Goal: Information Seeking & Learning: Learn about a topic

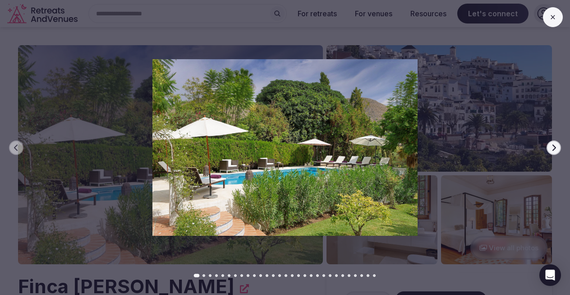
scroll to position [63, 0]
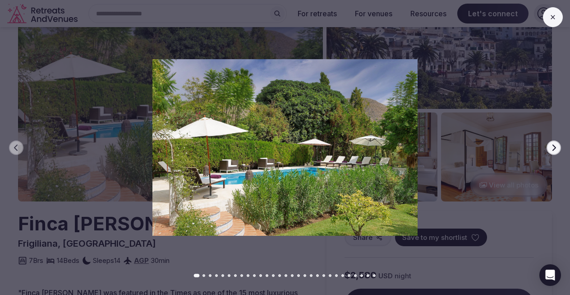
click at [558, 147] on button "Next slide" at bounding box center [554, 147] width 14 height 14
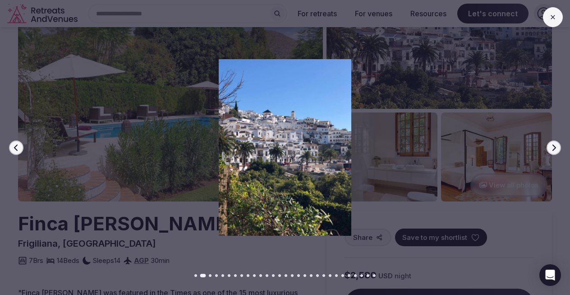
click at [558, 147] on button "Next slide" at bounding box center [554, 147] width 14 height 14
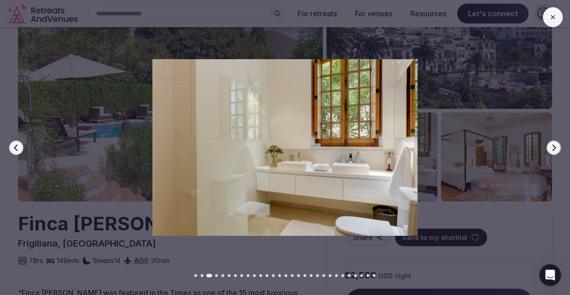
click at [558, 147] on button "Next slide" at bounding box center [554, 147] width 14 height 14
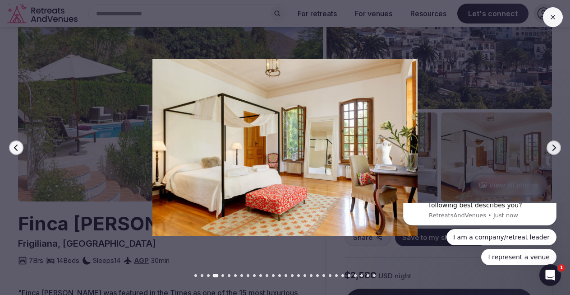
scroll to position [0, 0]
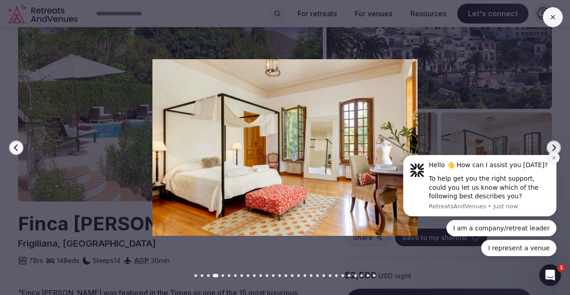
click at [553, 158] on icon "Dismiss notification" at bounding box center [553, 157] width 3 height 3
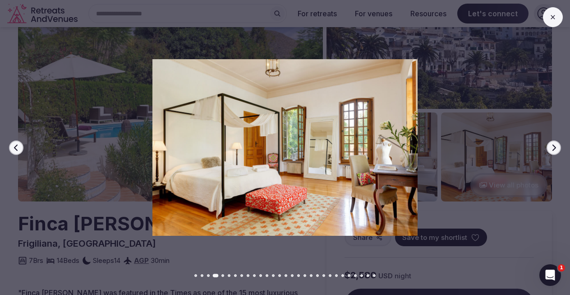
click at [553, 146] on icon "button" at bounding box center [553, 147] width 7 height 7
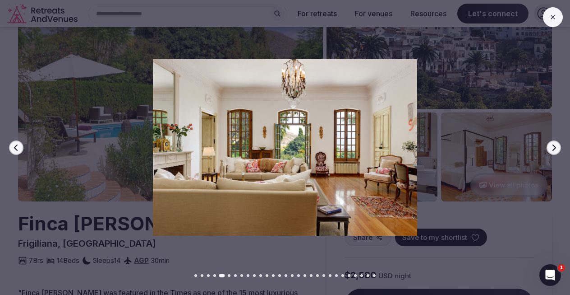
click at [553, 146] on icon "button" at bounding box center [553, 147] width 7 height 7
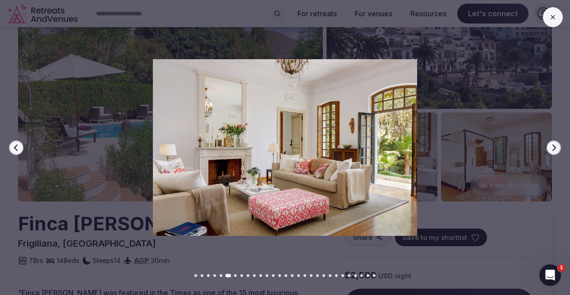
click at [553, 146] on icon "button" at bounding box center [553, 147] width 7 height 7
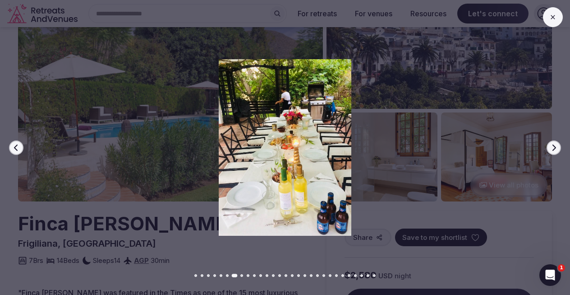
click at [553, 146] on icon "button" at bounding box center [553, 147] width 7 height 7
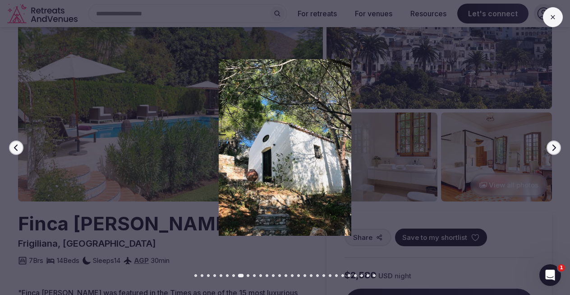
click at [553, 146] on icon "button" at bounding box center [553, 147] width 7 height 7
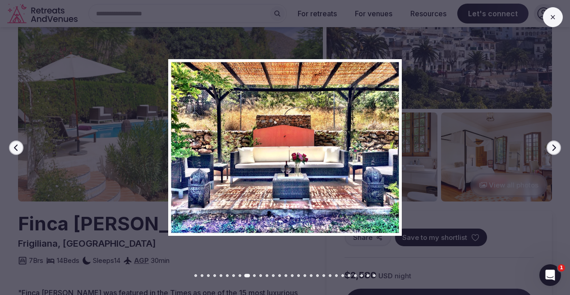
click at [553, 146] on icon "button" at bounding box center [553, 147] width 7 height 7
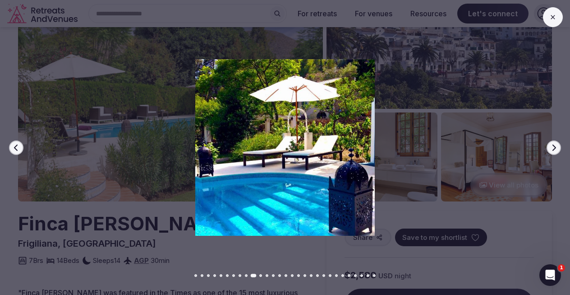
click at [553, 146] on icon "button" at bounding box center [553, 147] width 7 height 7
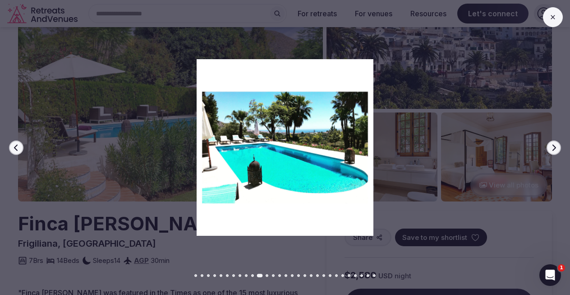
click at [553, 146] on icon "button" at bounding box center [553, 147] width 7 height 7
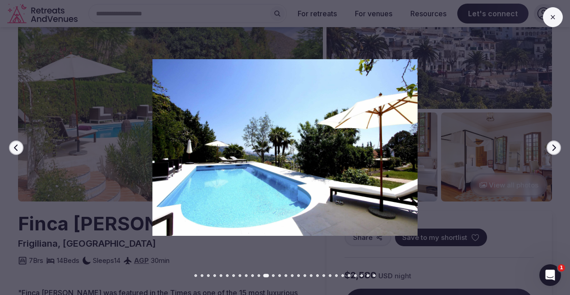
click at [553, 146] on icon "button" at bounding box center [553, 147] width 7 height 7
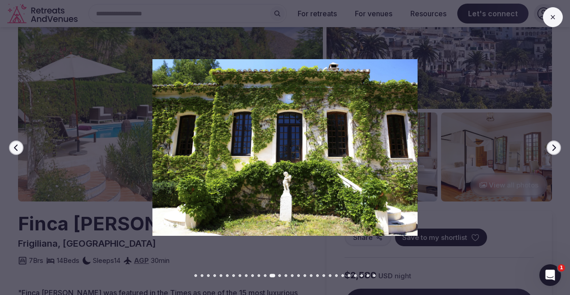
click at [553, 146] on icon "button" at bounding box center [553, 147] width 7 height 7
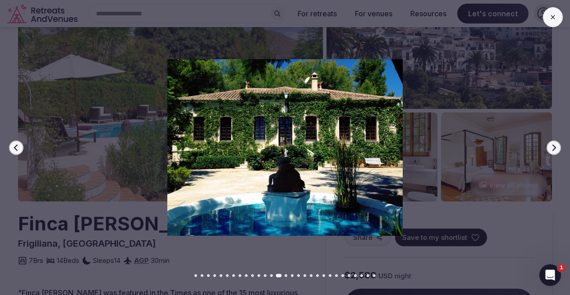
click at [553, 146] on icon "button" at bounding box center [553, 147] width 7 height 7
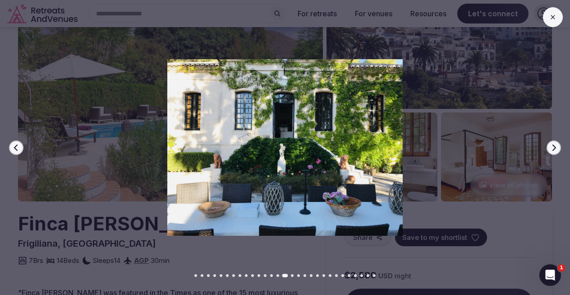
click at [553, 146] on icon "button" at bounding box center [553, 147] width 7 height 7
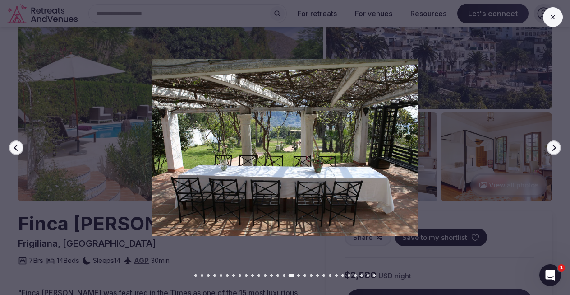
click at [553, 146] on icon "button" at bounding box center [553, 147] width 7 height 7
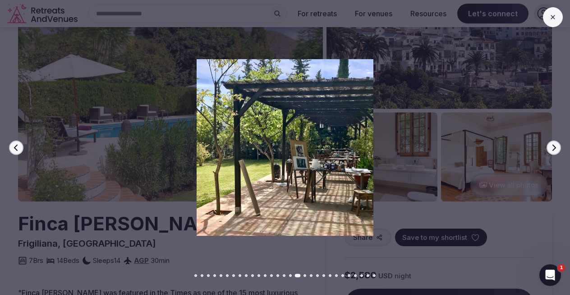
click at [553, 146] on icon "button" at bounding box center [553, 147] width 7 height 7
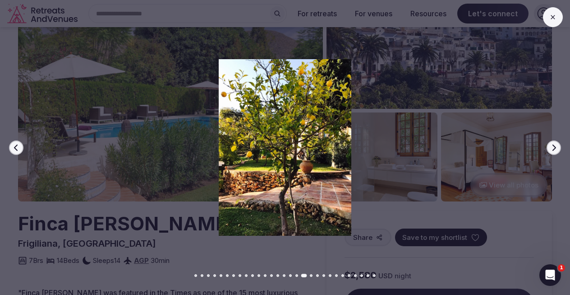
click at [553, 146] on icon "button" at bounding box center [553, 147] width 7 height 7
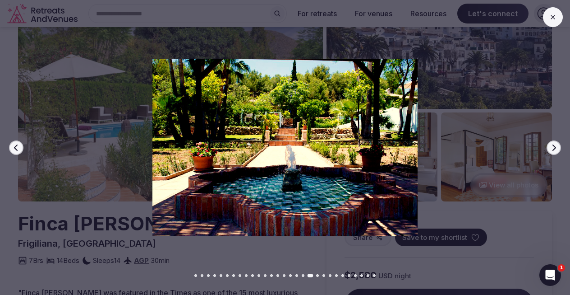
click at [553, 146] on icon "button" at bounding box center [553, 147] width 7 height 7
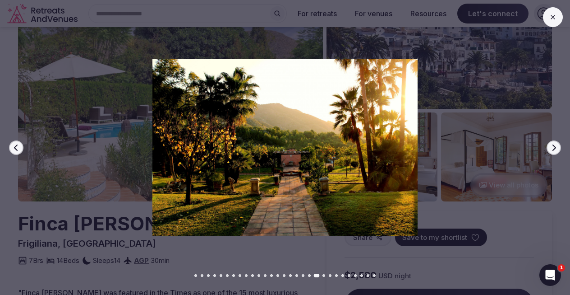
click at [553, 146] on icon "button" at bounding box center [553, 147] width 7 height 7
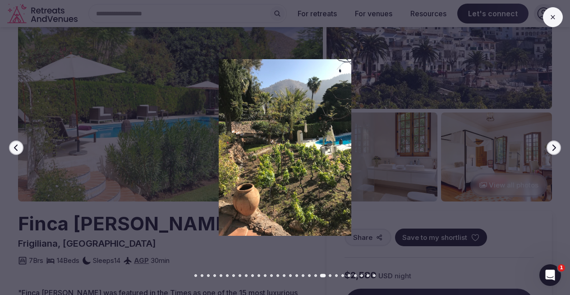
click at [553, 146] on icon "button" at bounding box center [553, 147] width 7 height 7
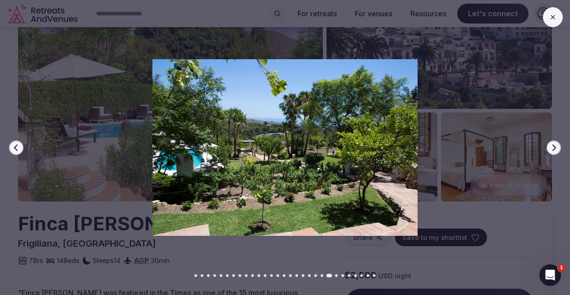
click at [553, 146] on icon "button" at bounding box center [553, 147] width 7 height 7
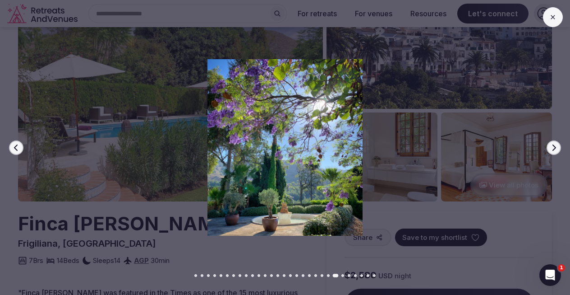
click at [553, 146] on icon "button" at bounding box center [553, 147] width 7 height 7
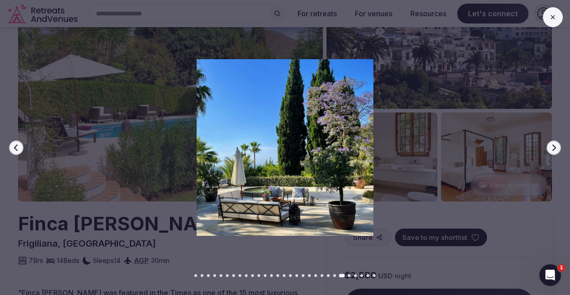
click at [553, 146] on icon "button" at bounding box center [553, 147] width 7 height 7
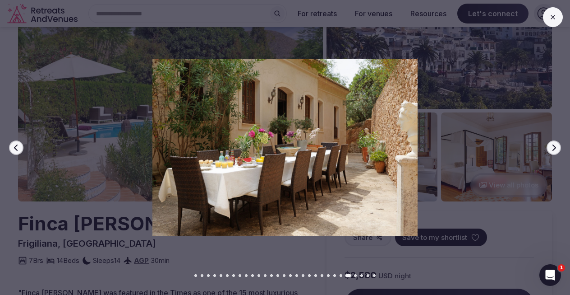
click at [553, 18] on icon at bounding box center [552, 17] width 7 height 7
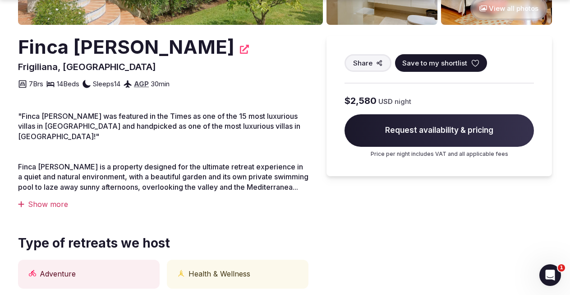
scroll to position [252, 0]
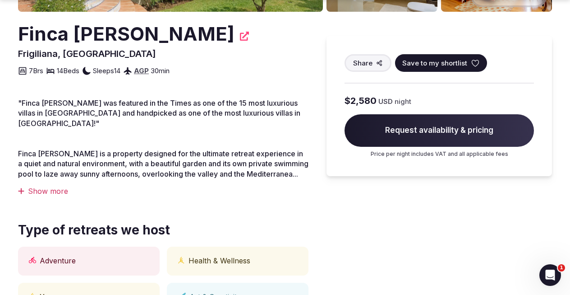
click at [51, 186] on div "Show more" at bounding box center [163, 191] width 290 height 10
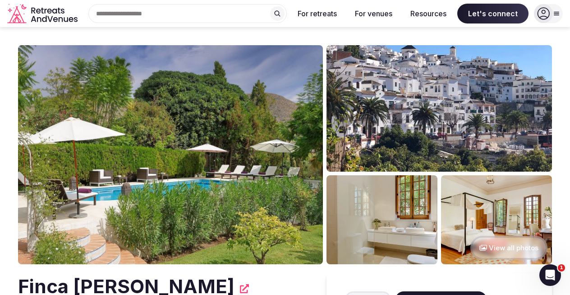
scroll to position [0, 0]
click at [110, 157] on img at bounding box center [170, 154] width 305 height 219
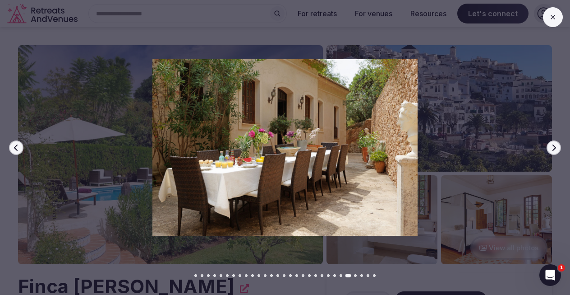
click at [551, 17] on icon at bounding box center [552, 17] width 7 height 7
